Goal: Information Seeking & Learning: Learn about a topic

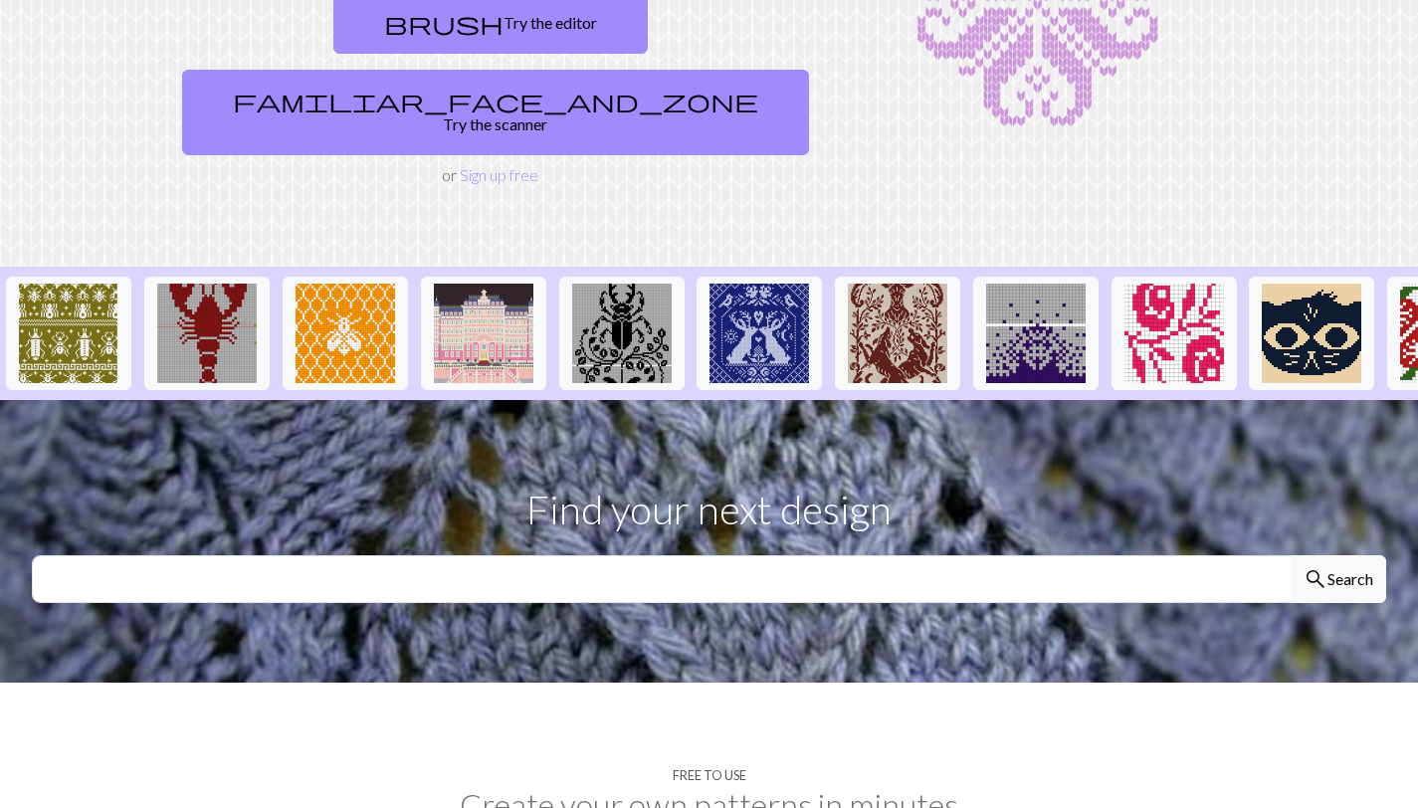
scroll to position [549, 0]
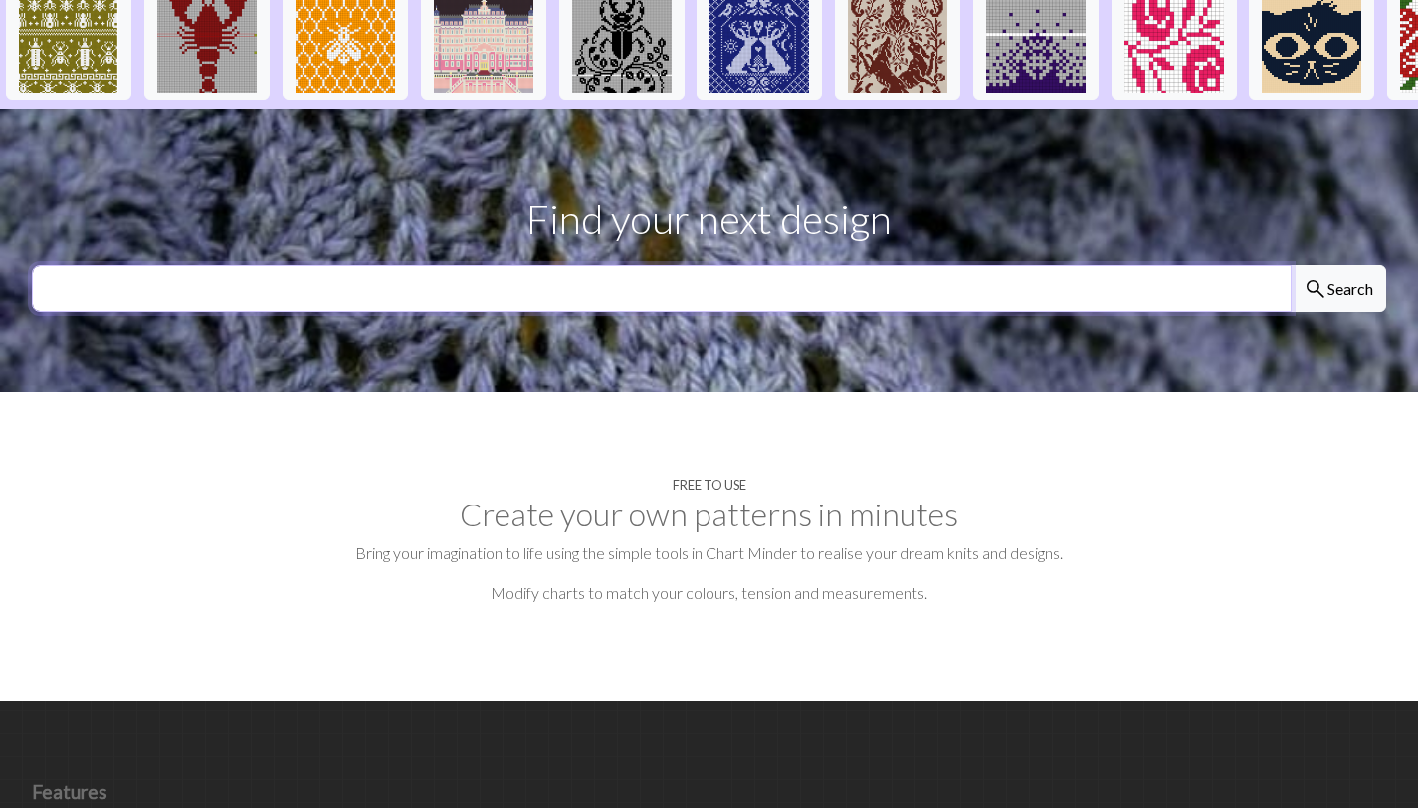
click at [509, 265] on input "text" at bounding box center [662, 289] width 1260 height 48
type input "shal"
click at [1290, 265] on button "search Search" at bounding box center [1338, 289] width 96 height 48
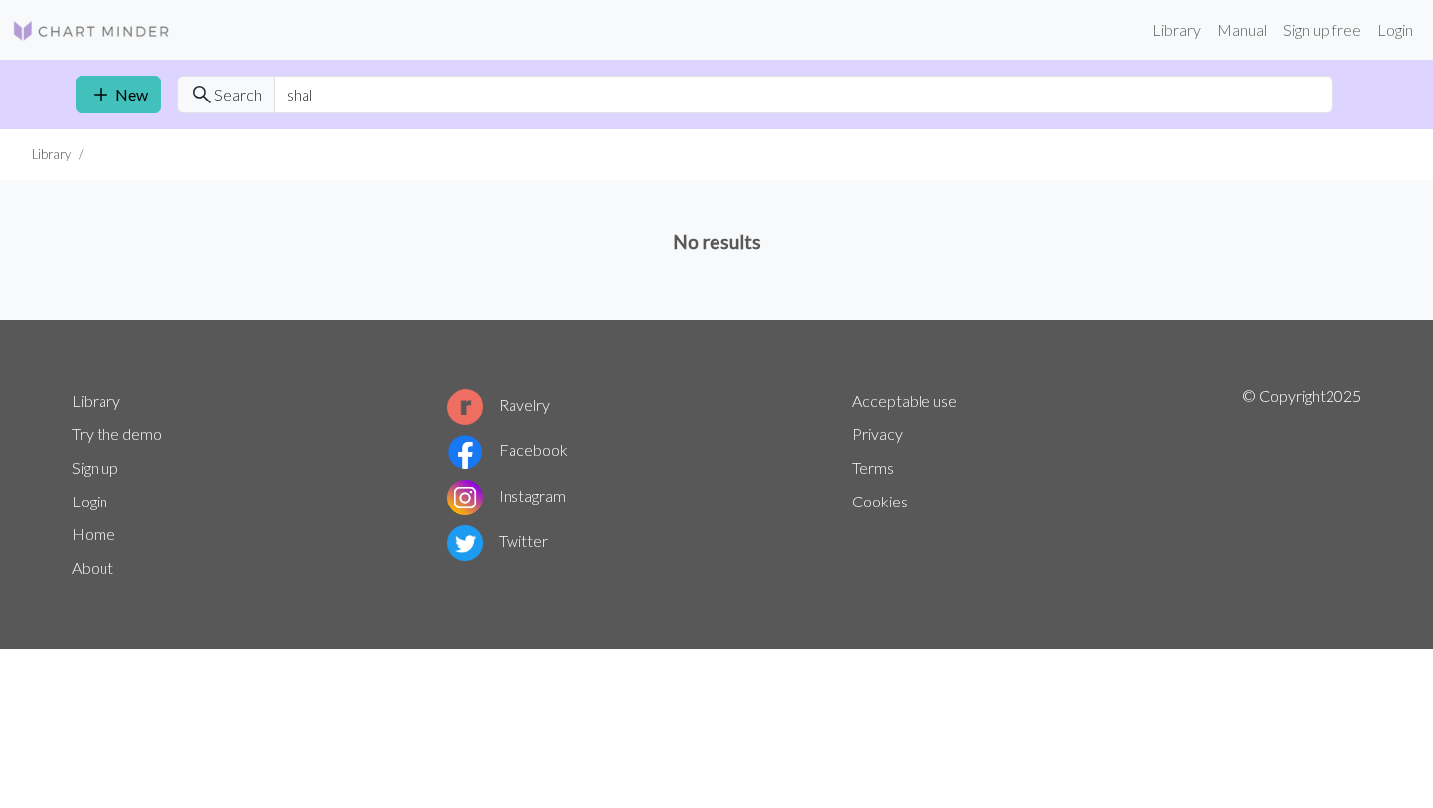
click at [545, 120] on div "add New search Search shal" at bounding box center [716, 95] width 1313 height 70
click at [401, 94] on input "shal" at bounding box center [804, 95] width 1060 height 38
type input "s"
type input "scarf"
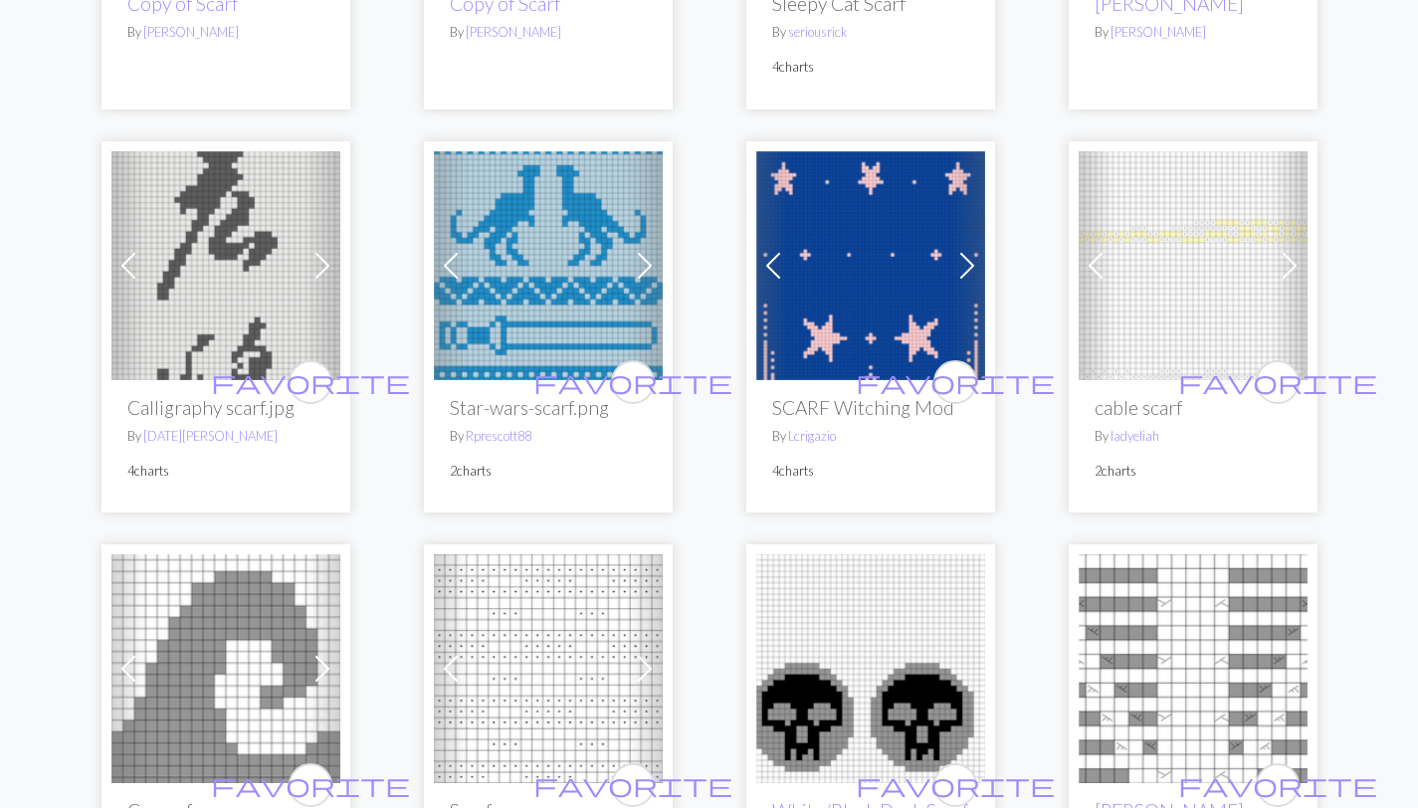
scroll to position [517, 0]
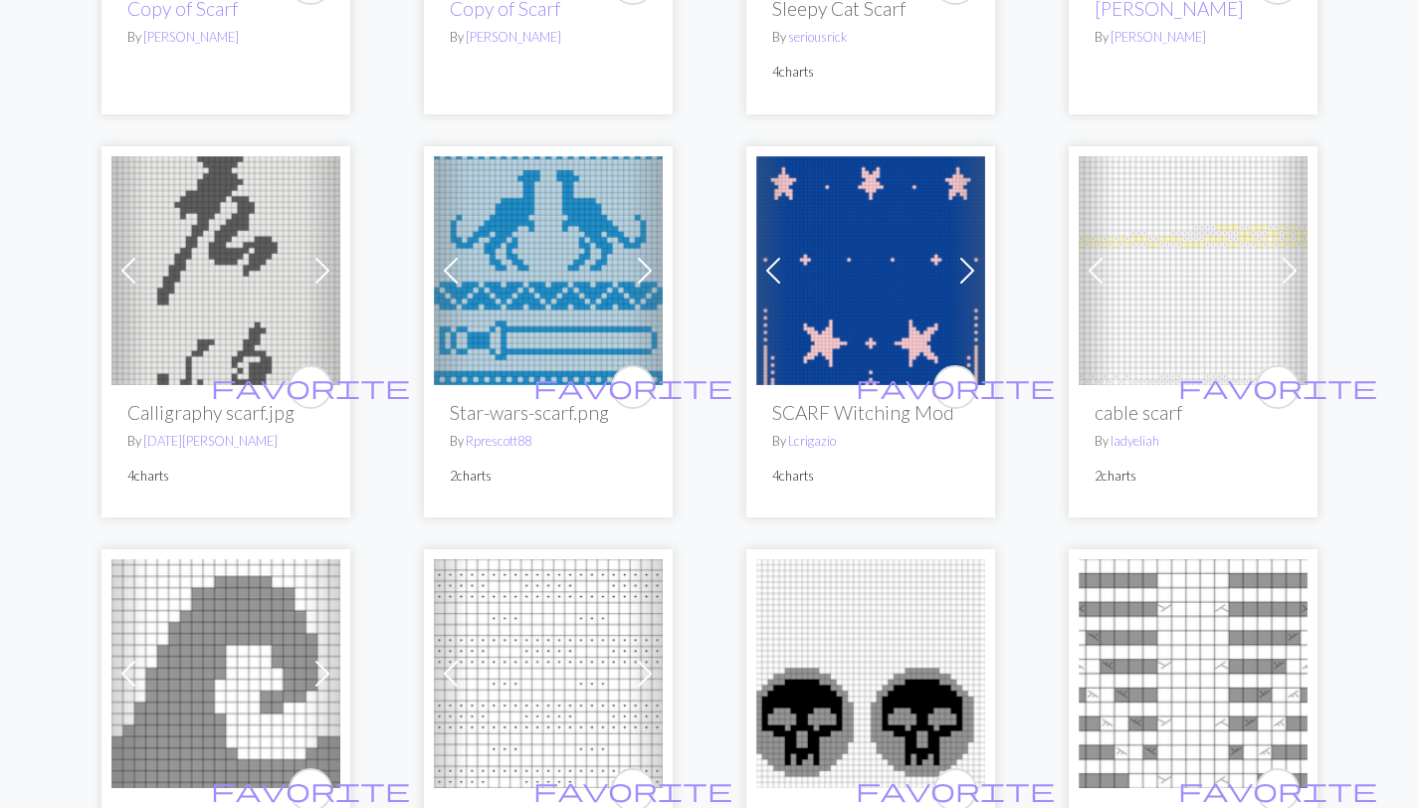
click at [855, 338] on img at bounding box center [870, 270] width 229 height 229
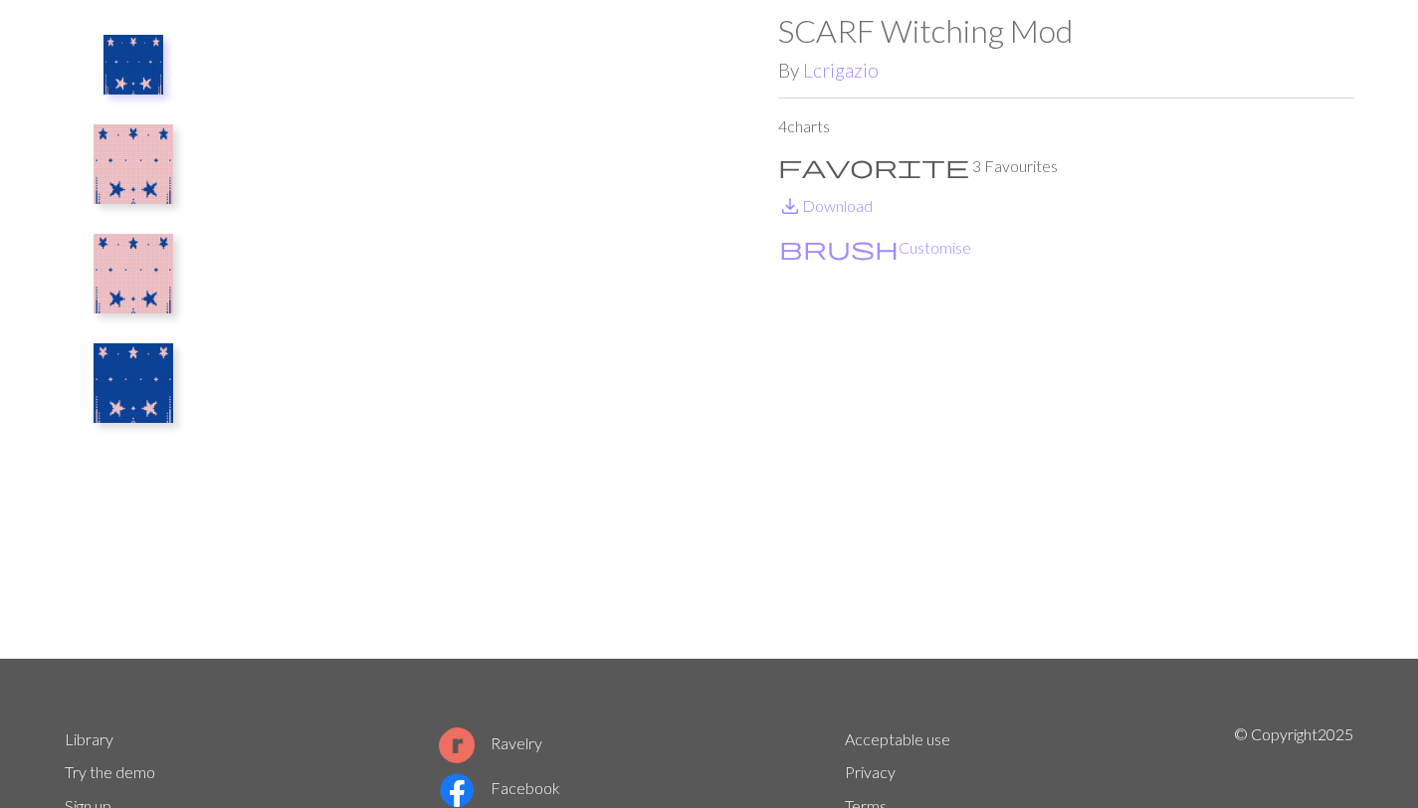
scroll to position [97, 0]
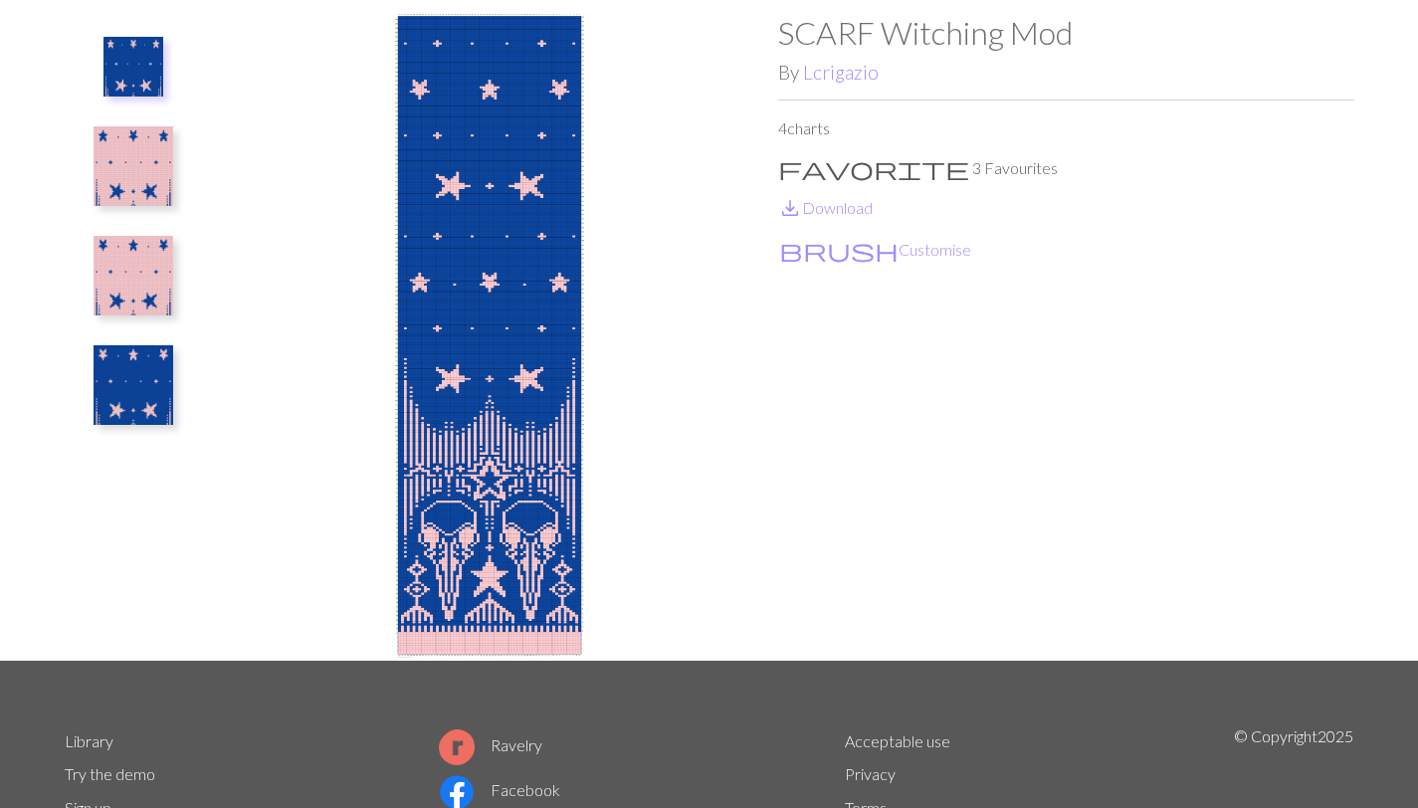
click at [130, 292] on img at bounding box center [134, 276] width 80 height 80
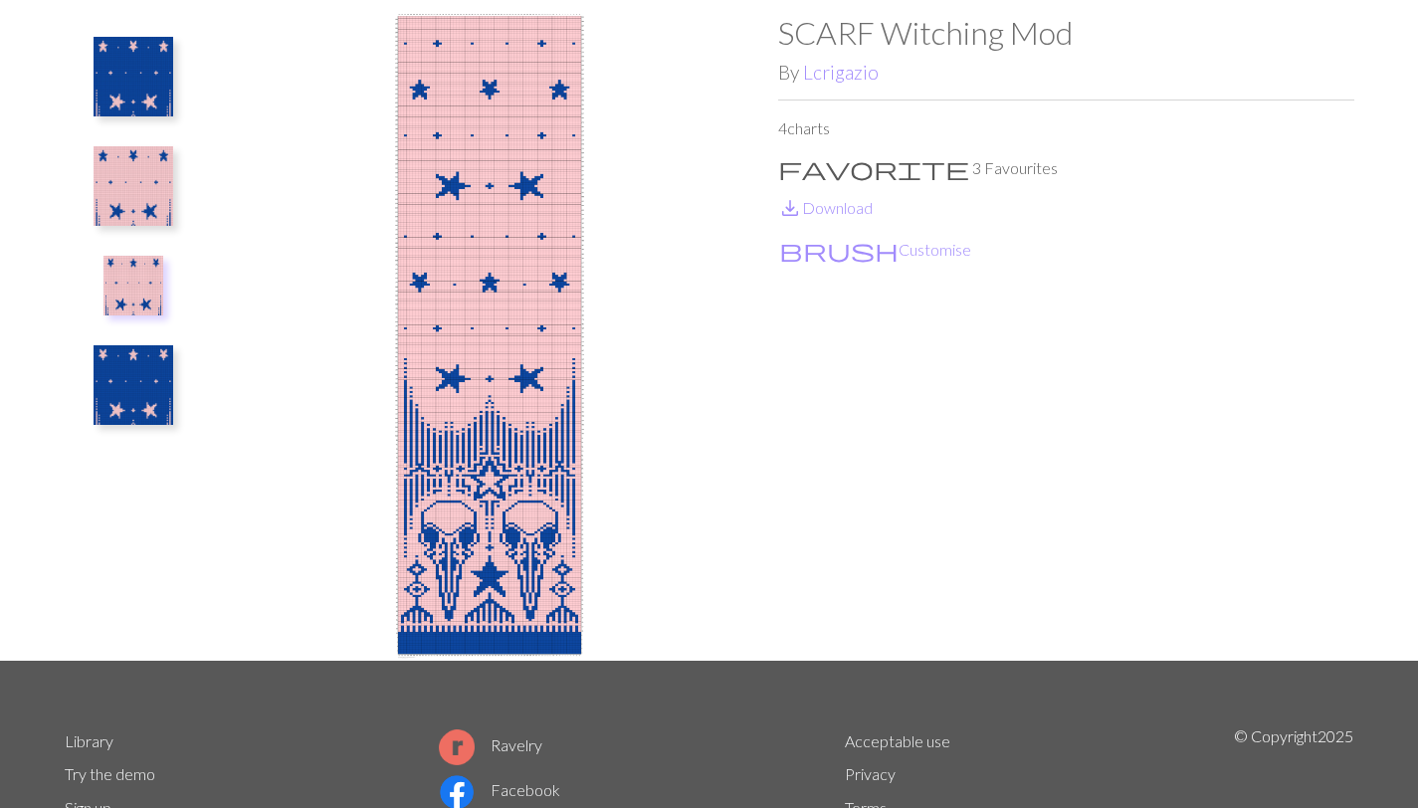
click at [133, 280] on img at bounding box center [133, 286] width 60 height 60
click at [131, 297] on img at bounding box center [133, 286] width 60 height 60
click at [126, 276] on img at bounding box center [133, 286] width 60 height 60
click at [139, 376] on img at bounding box center [134, 385] width 80 height 80
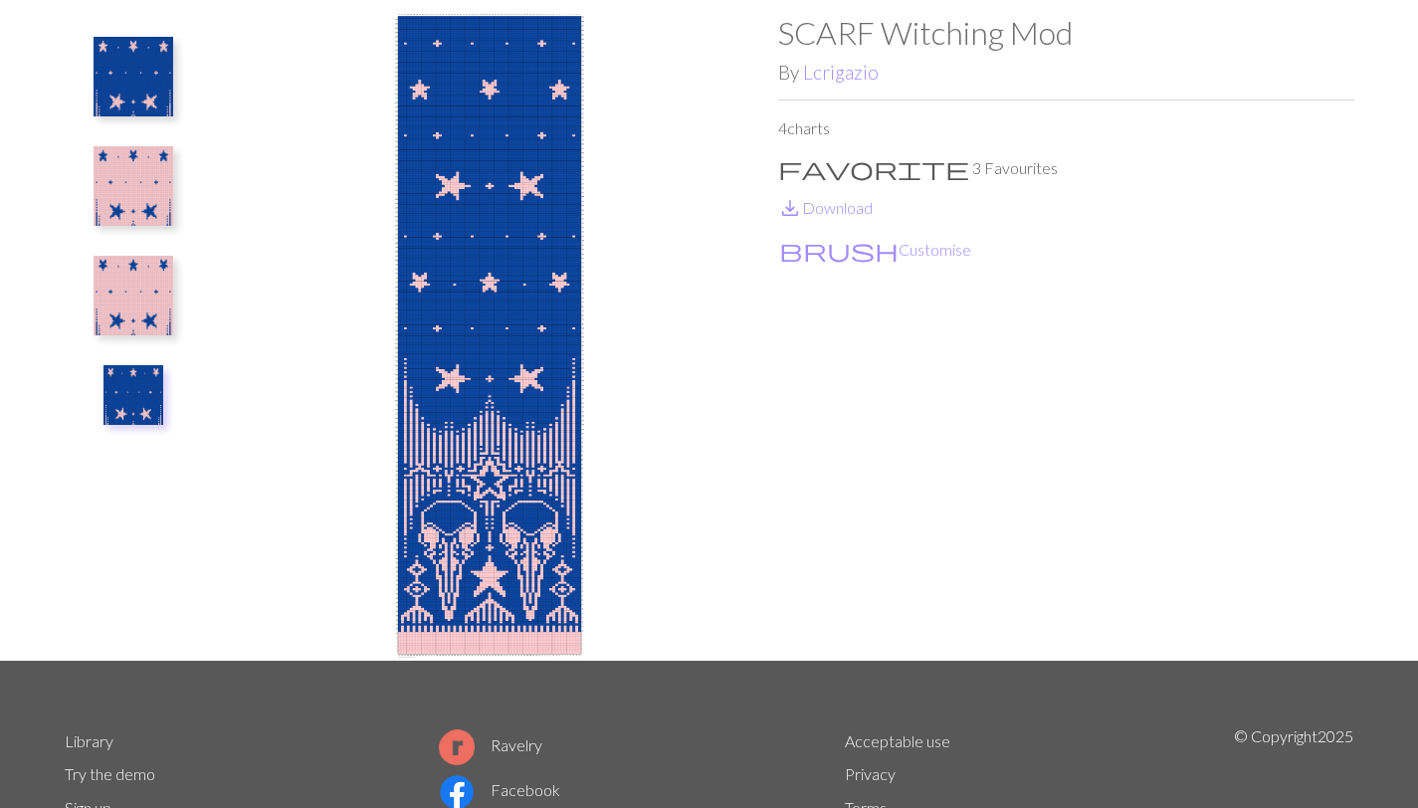
click at [140, 325] on img at bounding box center [134, 296] width 80 height 80
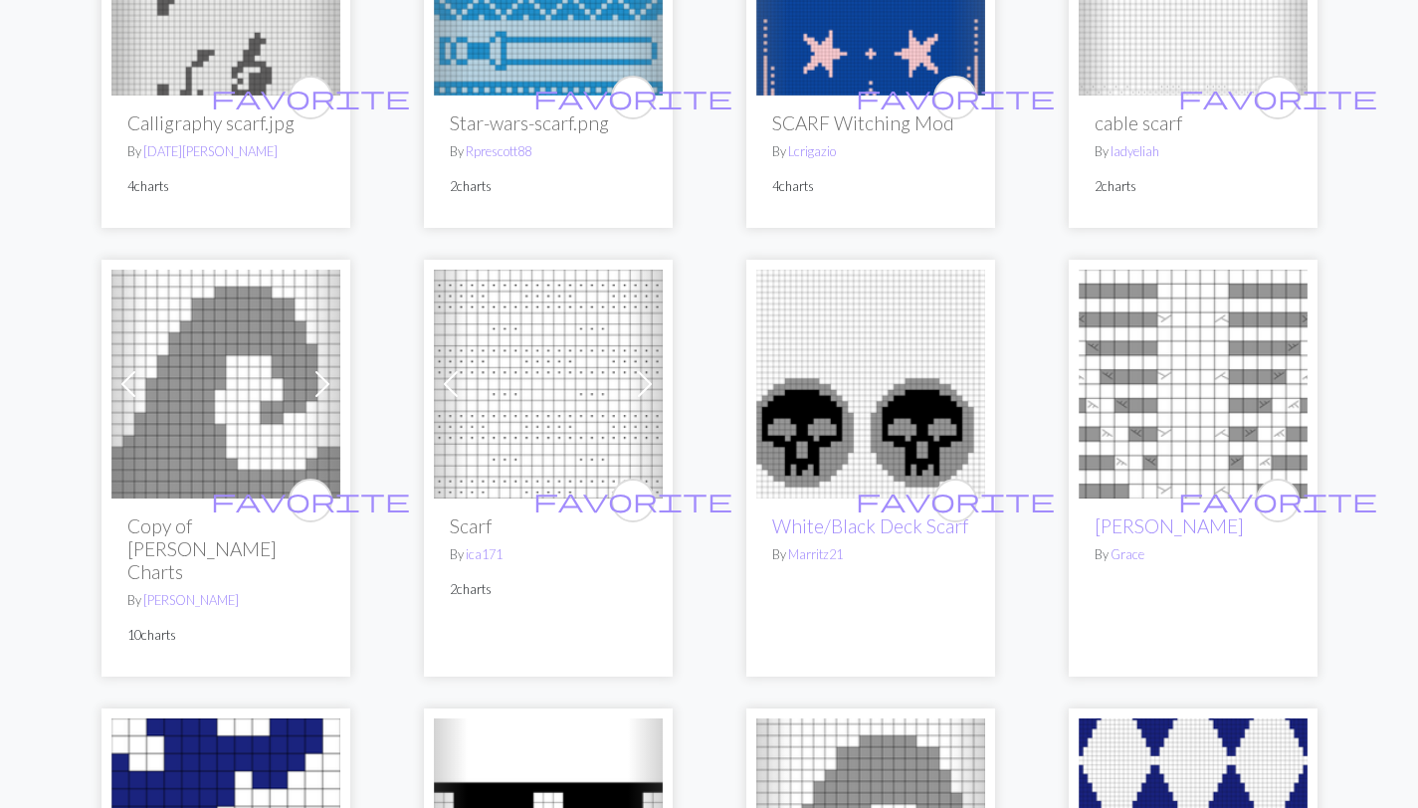
scroll to position [1389, 0]
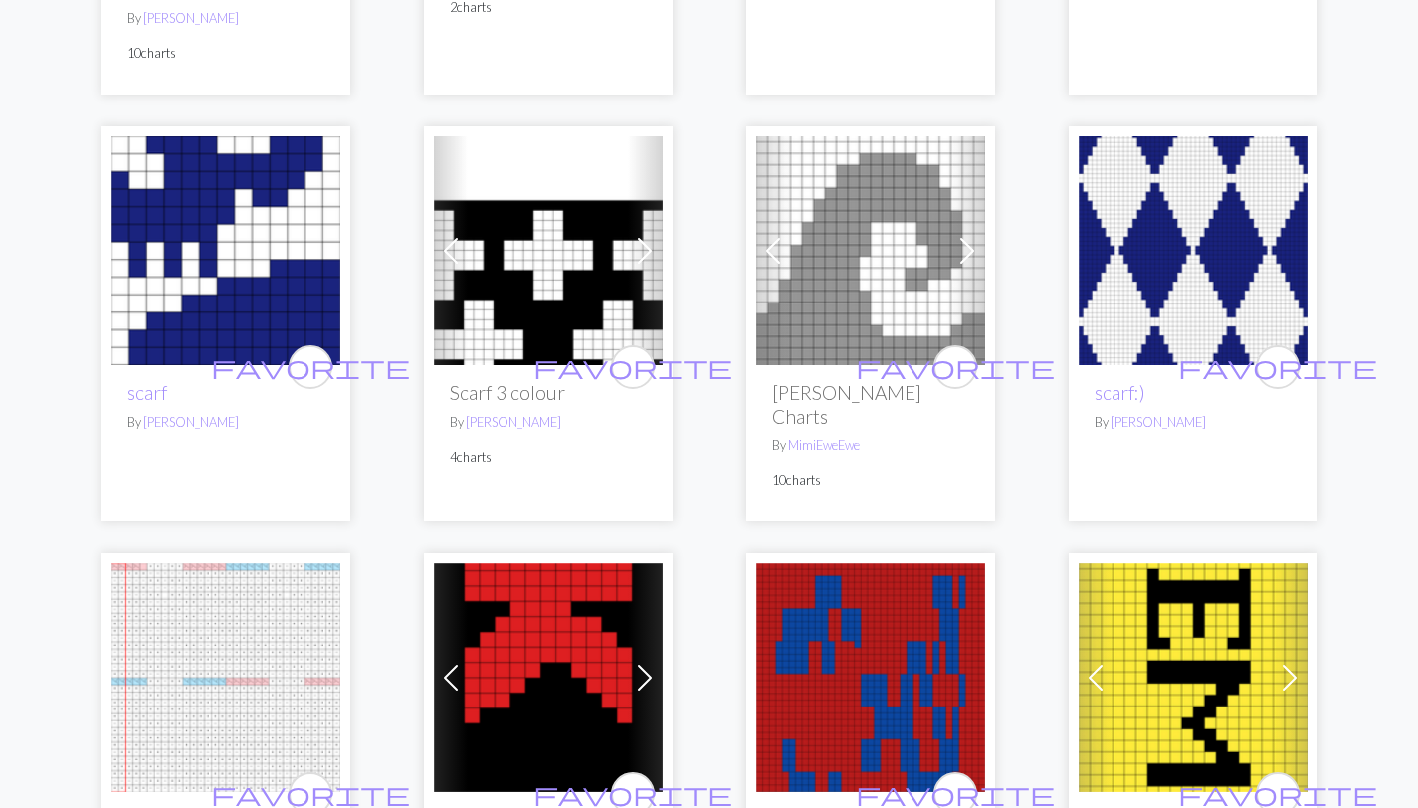
click at [1177, 309] on img at bounding box center [1192, 250] width 229 height 229
